Goal: Task Accomplishment & Management: Manage account settings

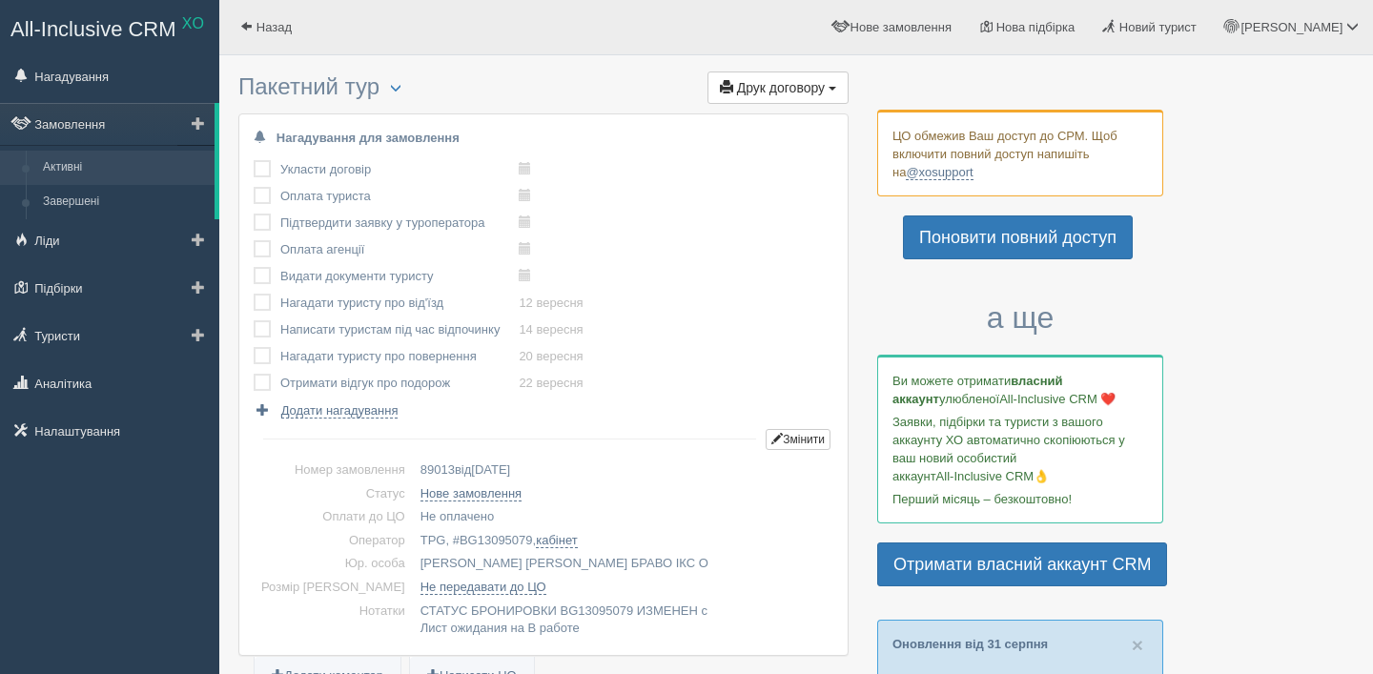
click at [113, 159] on link "Активні" at bounding box center [124, 168] width 180 height 34
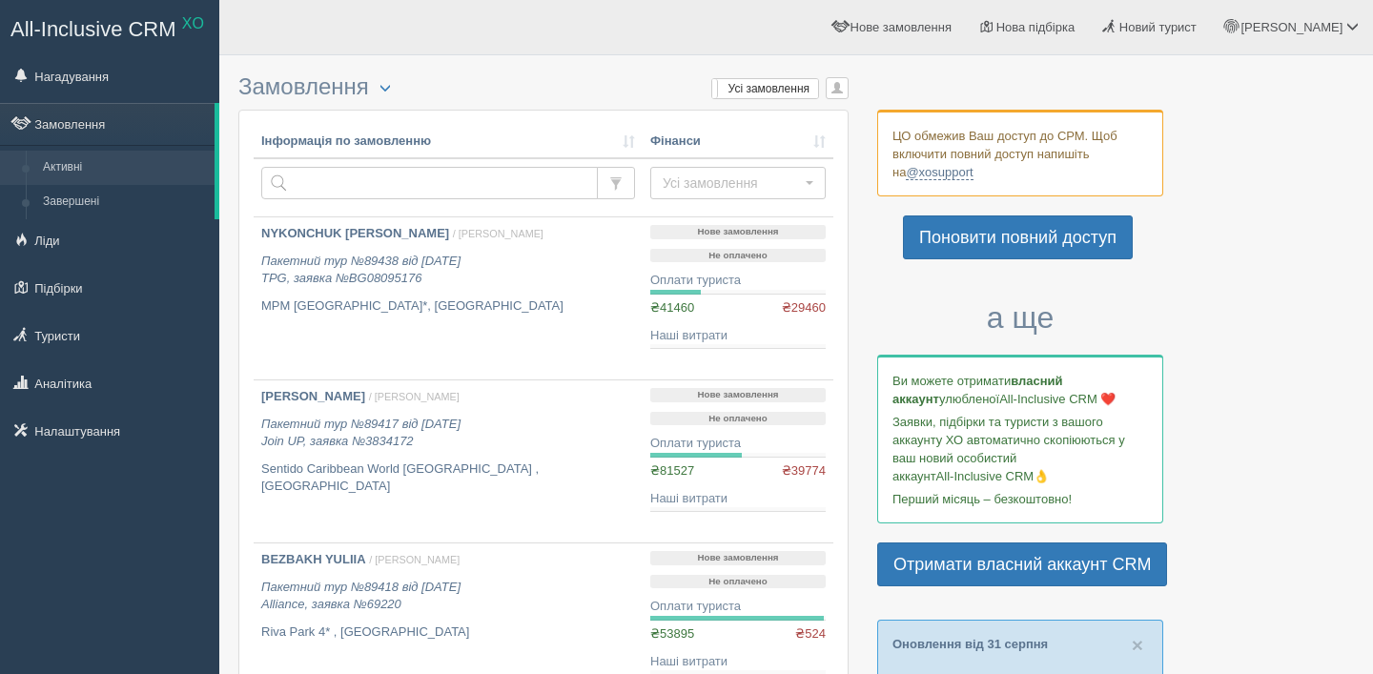
scroll to position [124, 0]
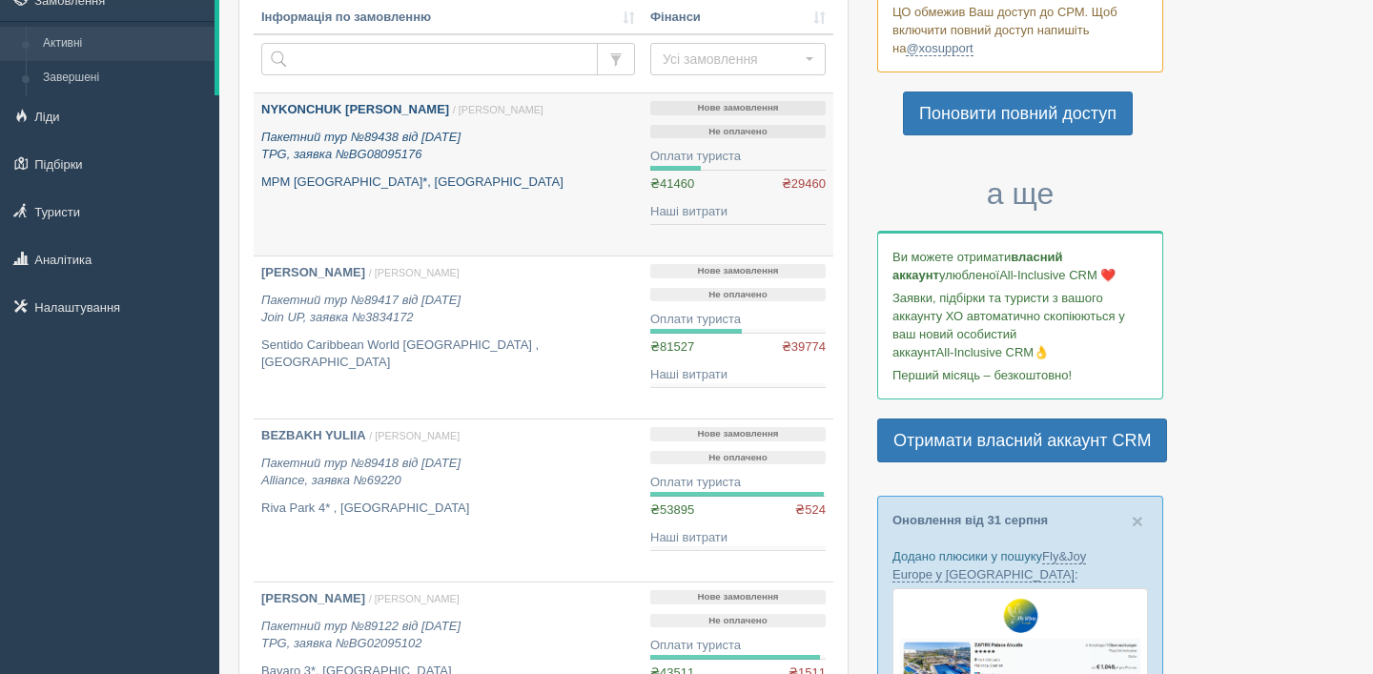
click at [473, 169] on div "NYKONCHUK IRYNA / Анна Б. Пакетний тур №89438 від 29.08.2025 TPG, заявка №BG080…" at bounding box center [448, 146] width 374 height 90
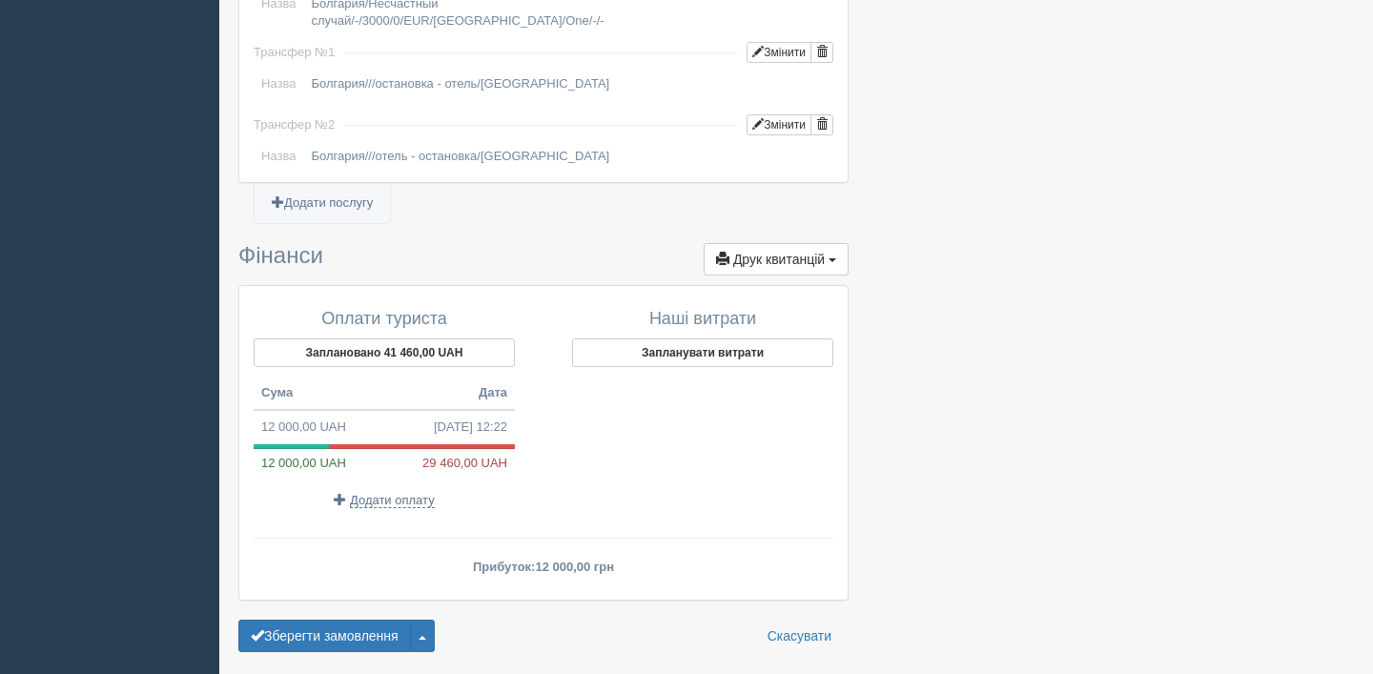
scroll to position [1886, 0]
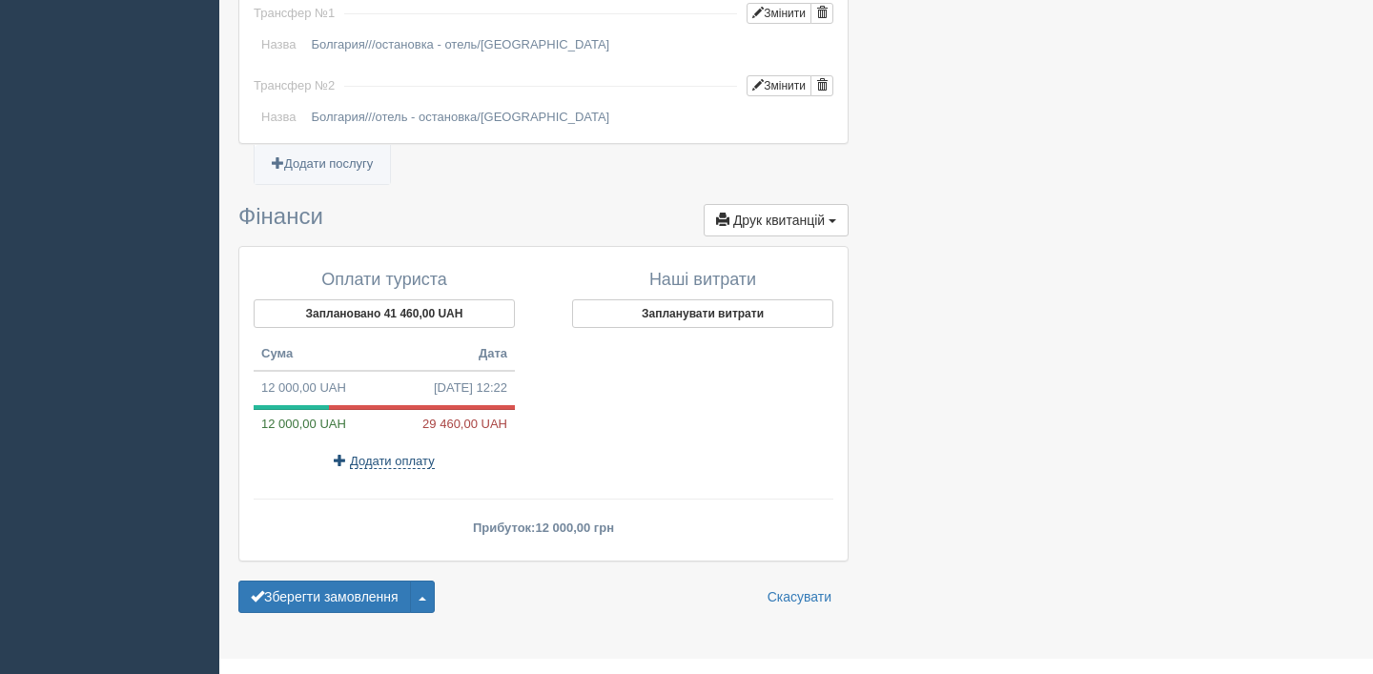
click at [362, 454] on span "Додати оплату" at bounding box center [392, 461] width 85 height 15
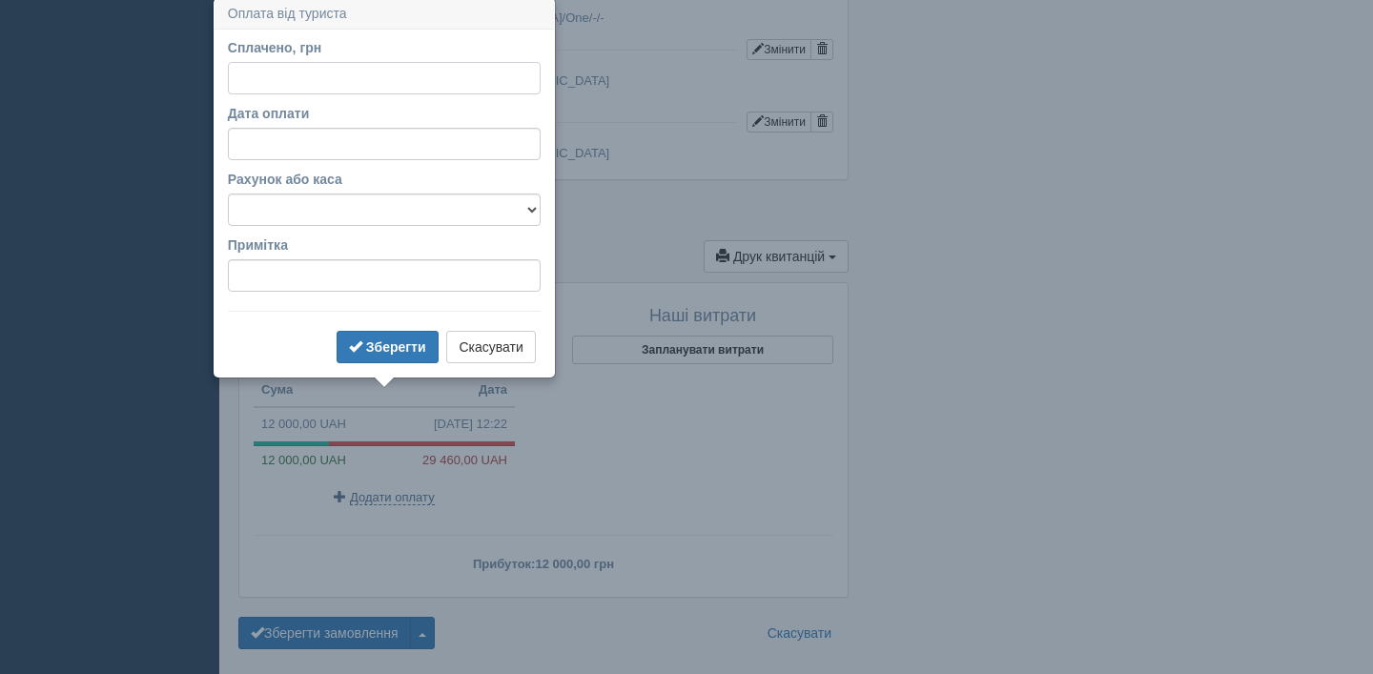
scroll to position [1847, 0]
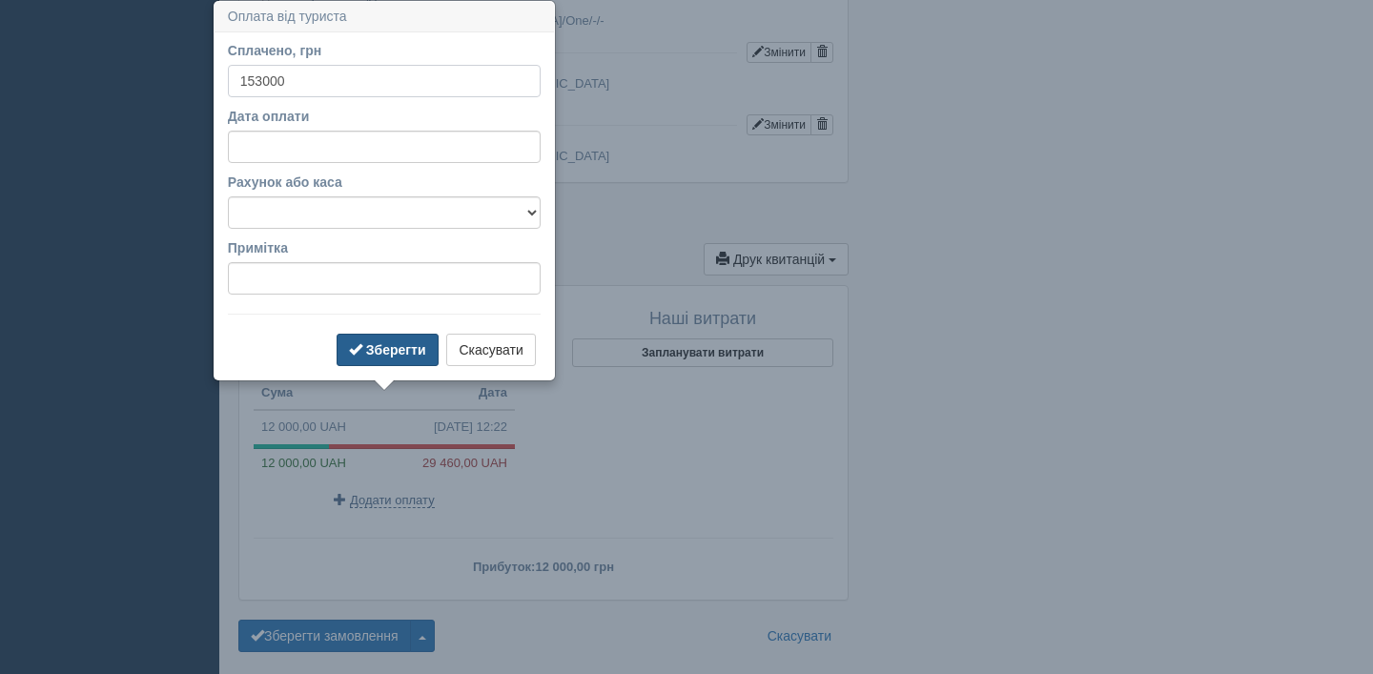
type input "153000"
click at [388, 352] on b "Зберегти" at bounding box center [396, 349] width 60 height 15
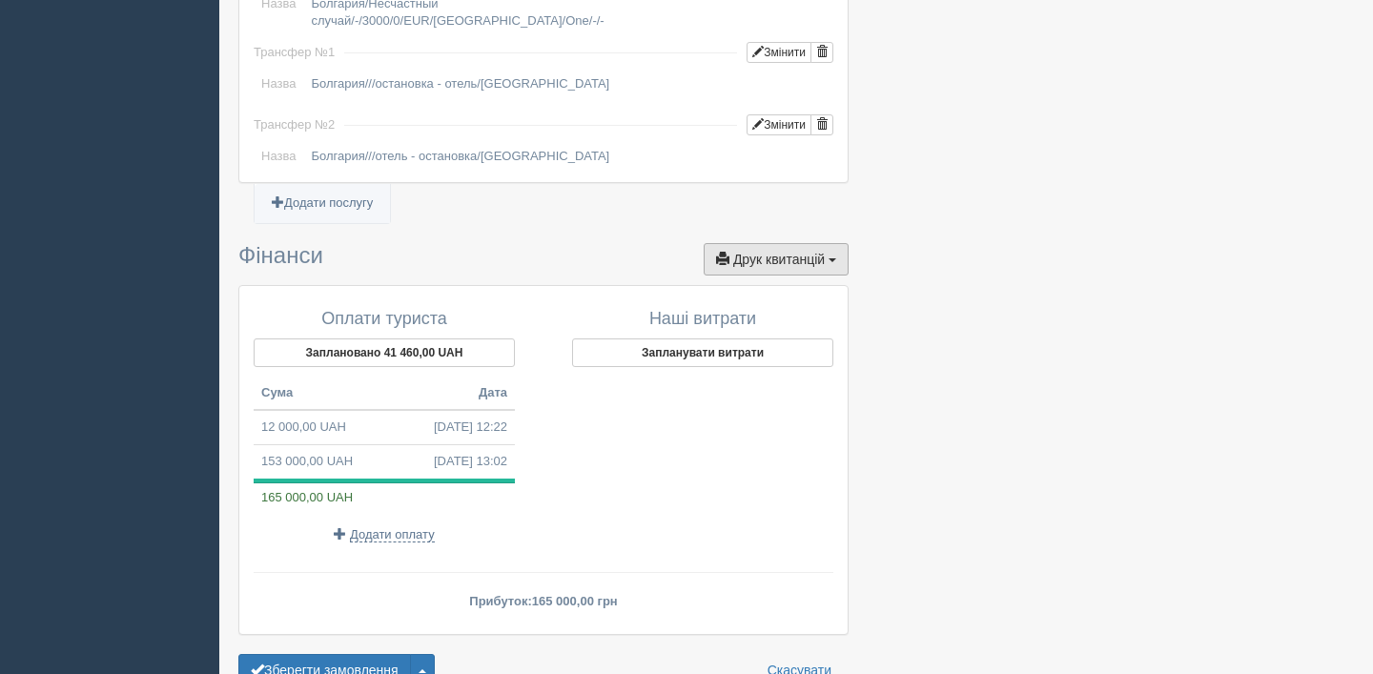
click at [760, 252] on span "Друк квитанцій" at bounding box center [779, 259] width 92 height 15
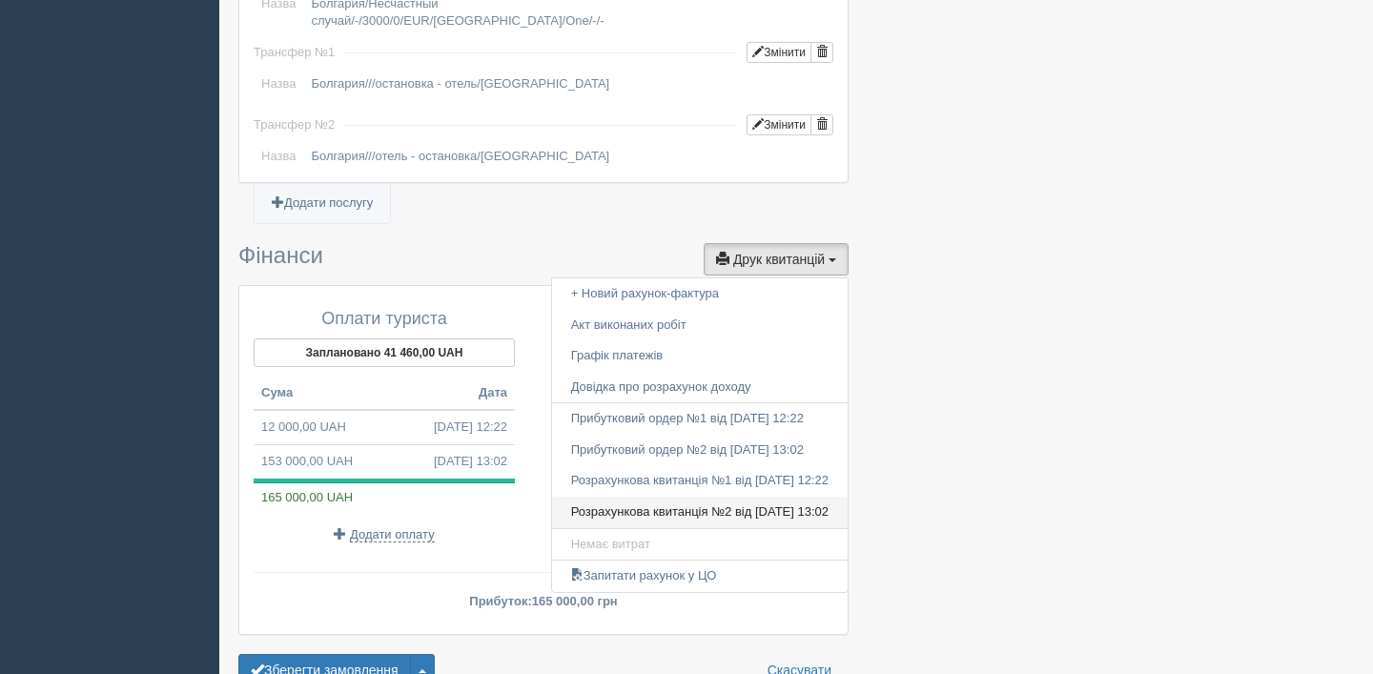
click at [647, 497] on link "Розрахункова квитанція №2 від 04.09.2025 13:02" at bounding box center [700, 512] width 296 height 31
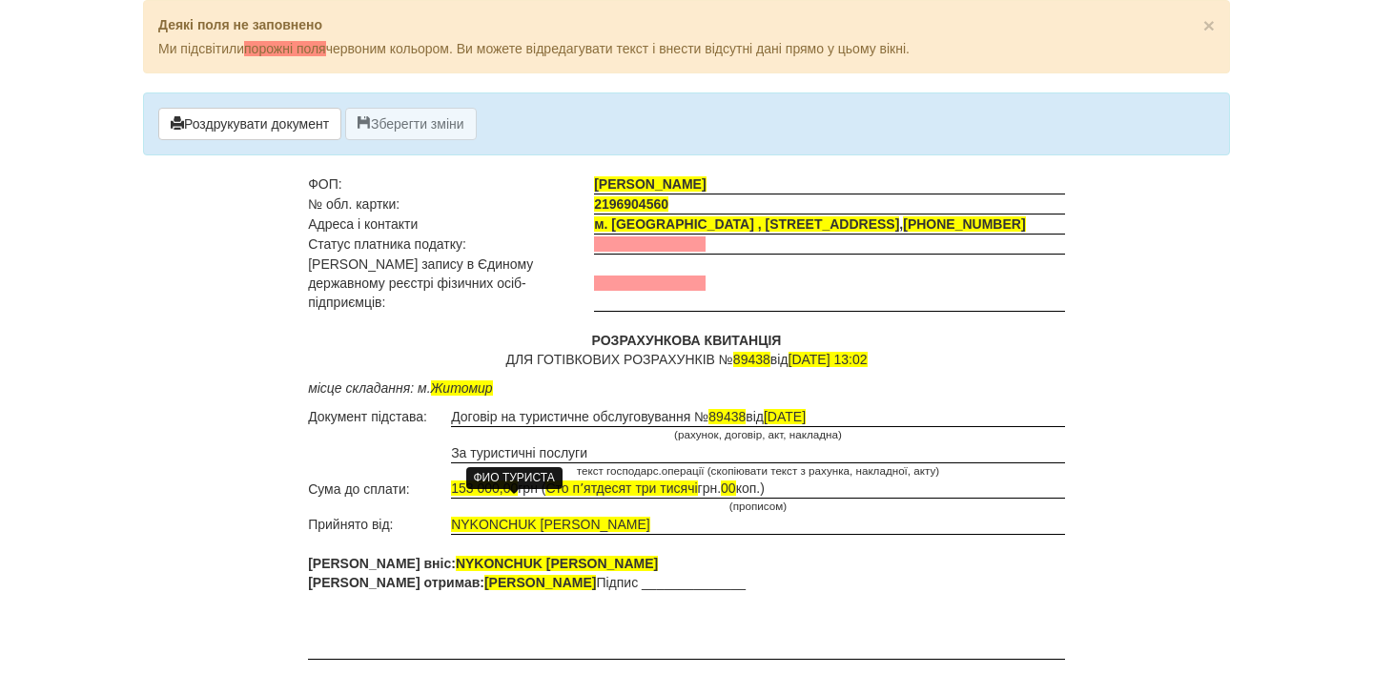
click at [493, 517] on span "NYKONCHUK [PERSON_NAME]" at bounding box center [550, 524] width 198 height 15
drag, startPoint x: 584, startPoint y: 509, endPoint x: 451, endPoint y: 504, distance: 133.6
click at [451, 515] on td "NYKONCHUK [PERSON_NAME]" at bounding box center [758, 525] width 614 height 20
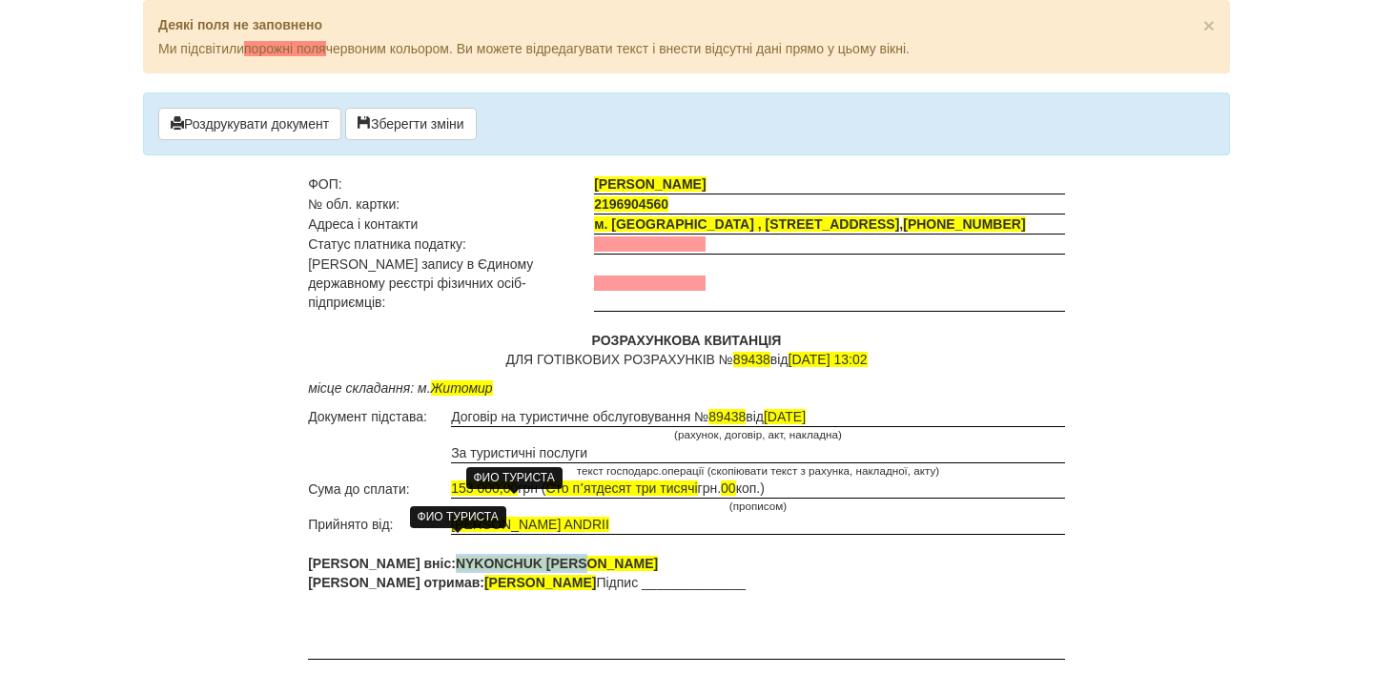
drag, startPoint x: 521, startPoint y: 540, endPoint x: 395, endPoint y: 541, distance: 125.9
click at [456, 556] on span "NYKONCHUK [PERSON_NAME]" at bounding box center [557, 563] width 202 height 15
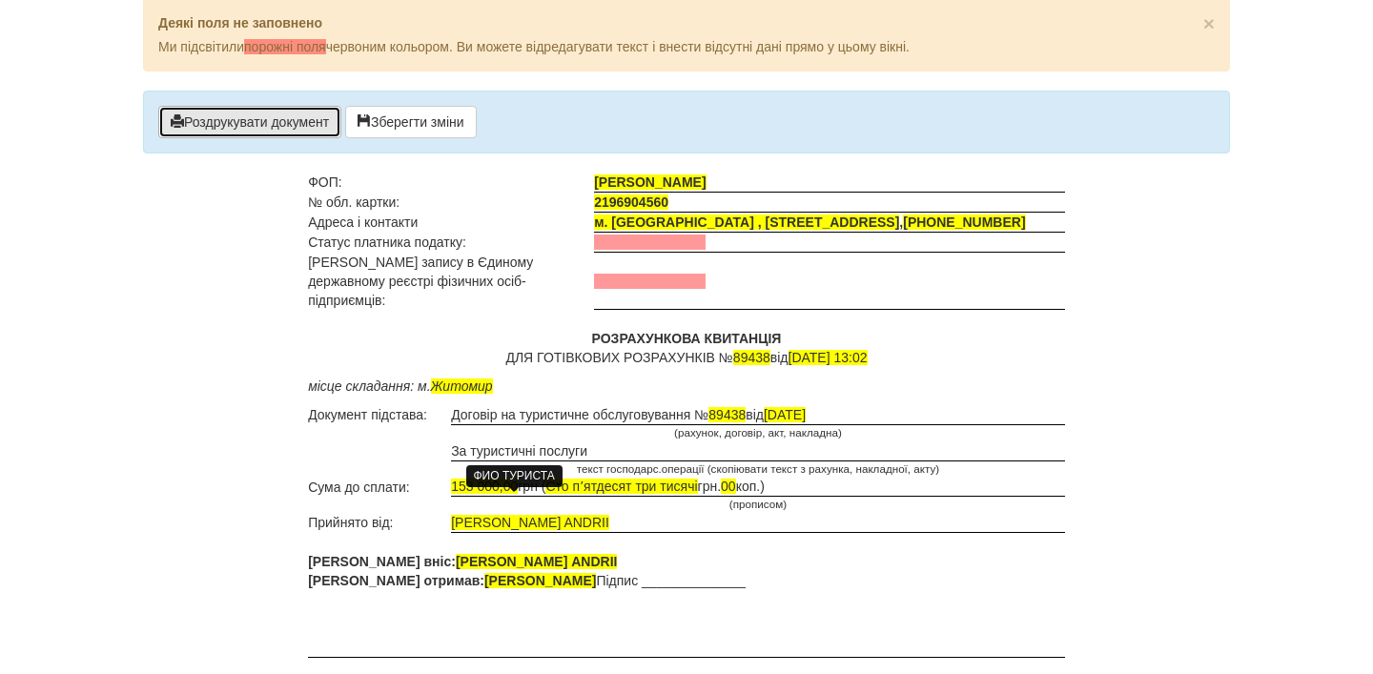
click at [269, 113] on button "Роздрукувати документ" at bounding box center [249, 122] width 183 height 32
